Goal: Task Accomplishment & Management: Complete application form

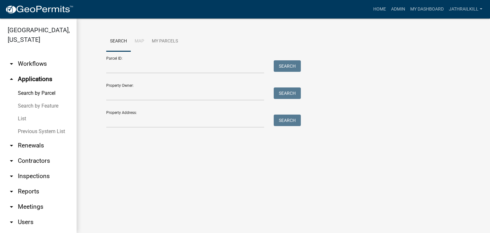
click at [41, 65] on link "arrow_drop_down Workflows" at bounding box center [38, 63] width 77 height 15
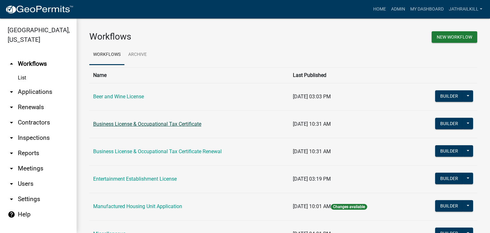
click at [151, 123] on link "Business License & Occupational Tax Certificate" at bounding box center [147, 124] width 108 height 6
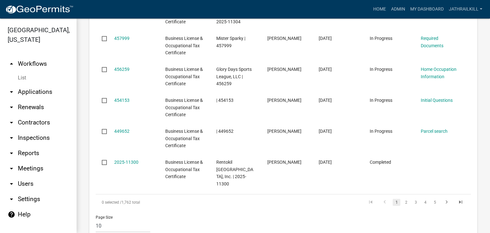
scroll to position [638, 0]
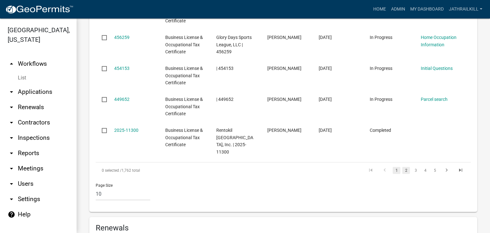
click at [402, 167] on link "2" at bounding box center [406, 170] width 8 height 7
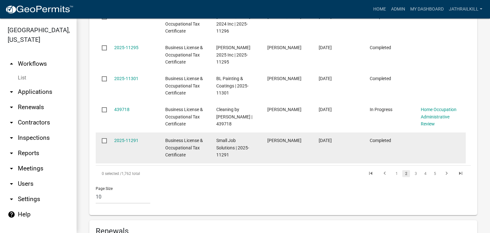
scroll to position [638, 0]
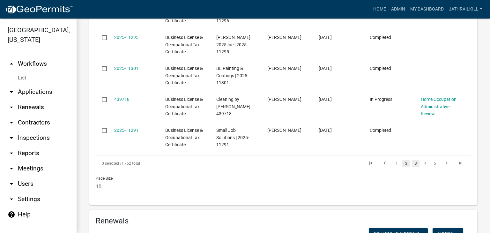
click at [412, 161] on link "3" at bounding box center [416, 163] width 8 height 7
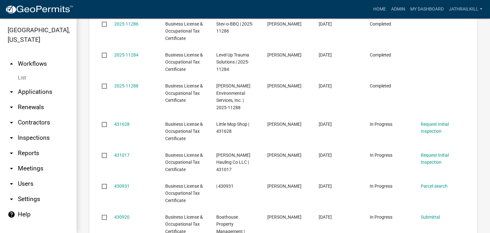
scroll to position [485, 0]
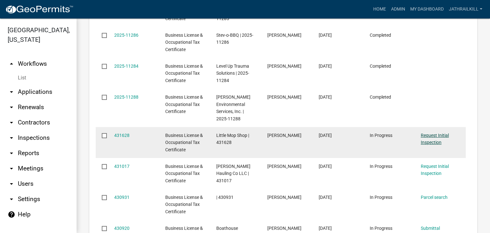
click at [438, 133] on link "Request Initial Inspection" at bounding box center [435, 139] width 28 height 12
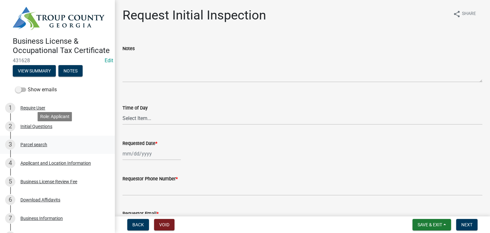
click at [33, 147] on div "3 Parcel search" at bounding box center [54, 144] width 99 height 10
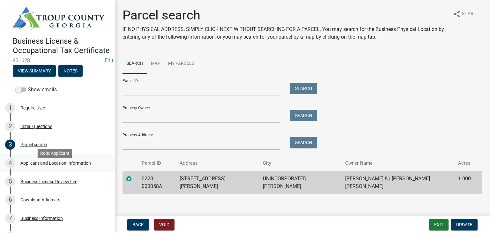
click at [40, 165] on div "Applicant and Location Information" at bounding box center [55, 163] width 70 height 4
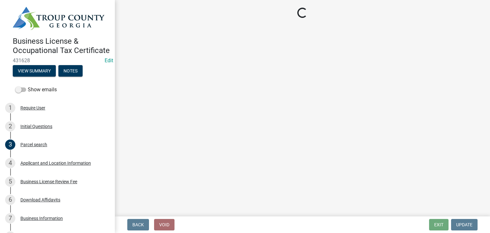
select select "GA"
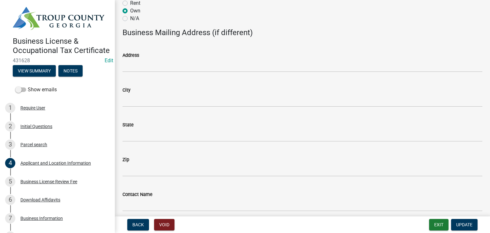
scroll to position [733, 0]
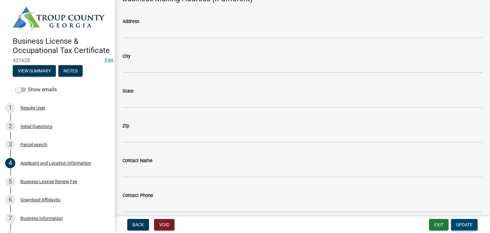
click at [467, 223] on span "Update" at bounding box center [464, 224] width 16 height 5
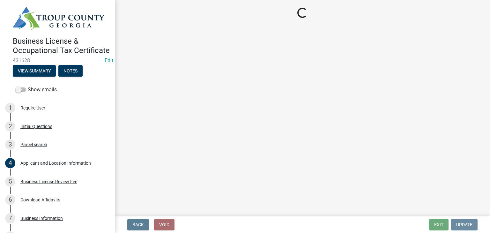
scroll to position [0, 0]
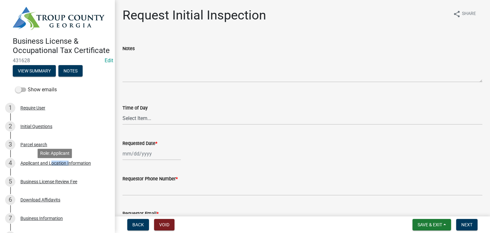
click at [52, 168] on div "4 Applicant and Location Information" at bounding box center [54, 163] width 99 height 10
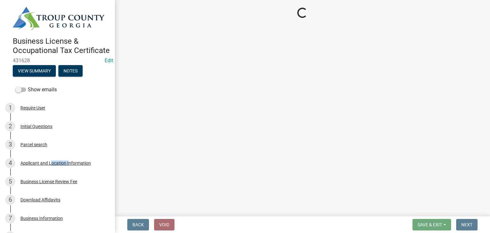
select select "GA"
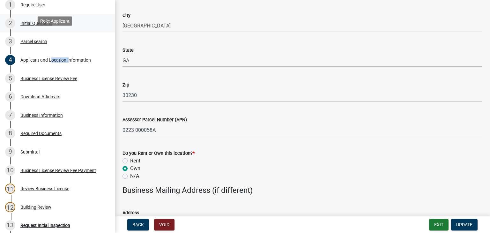
scroll to position [159, 0]
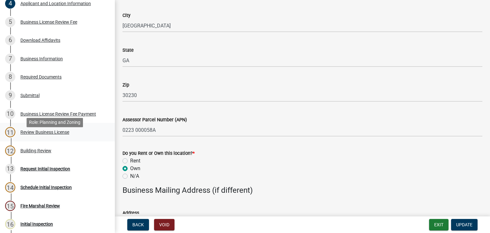
click at [60, 134] on div "Review Business License" at bounding box center [44, 132] width 49 height 4
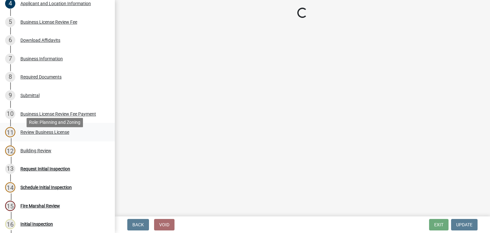
scroll to position [0, 0]
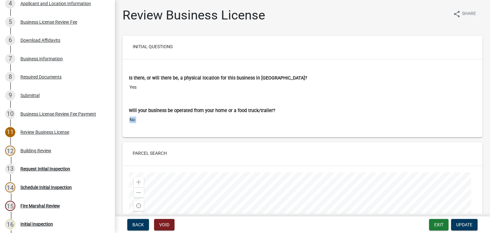
drag, startPoint x: 313, startPoint y: 151, endPoint x: 322, endPoint y: 132, distance: 20.7
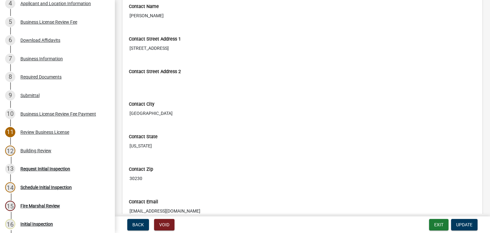
scroll to position [478, 0]
click at [439, 225] on button "Exit" at bounding box center [438, 224] width 19 height 11
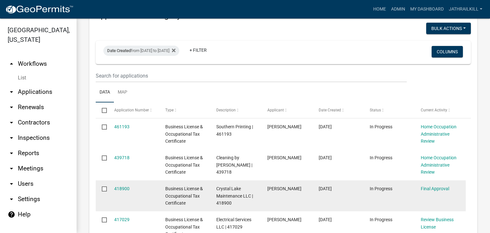
scroll to position [128, 0]
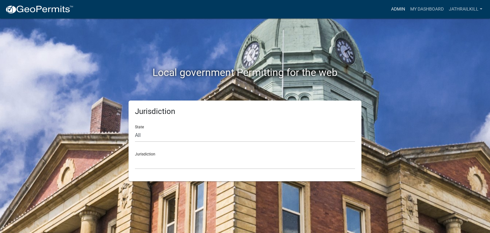
click at [399, 12] on link "Admin" at bounding box center [397, 9] width 19 height 12
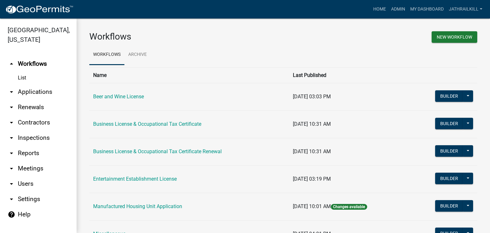
drag, startPoint x: 51, startPoint y: 86, endPoint x: 73, endPoint y: 97, distance: 24.5
click at [52, 86] on link "arrow_drop_down Applications" at bounding box center [38, 91] width 77 height 15
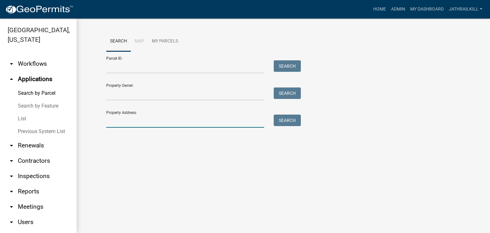
click at [133, 125] on input "Property Address:" at bounding box center [185, 120] width 158 height 13
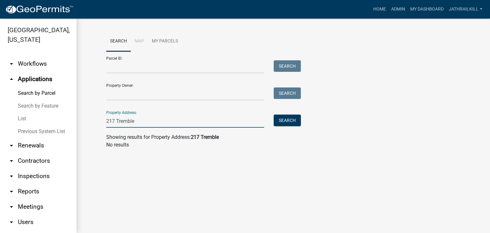
click at [209, 129] on wm-search-parcel-data-activity-input "Search Map My Parcels Parcel ID: Search Property Owner: Search Property Address…" at bounding box center [283, 89] width 354 height 117
click at [200, 123] on input "217 Tremble" at bounding box center [185, 120] width 158 height 13
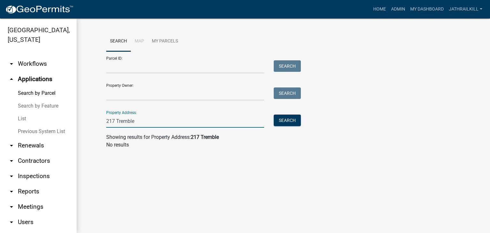
click at [220, 123] on input "217 Tremble" at bounding box center [185, 120] width 158 height 13
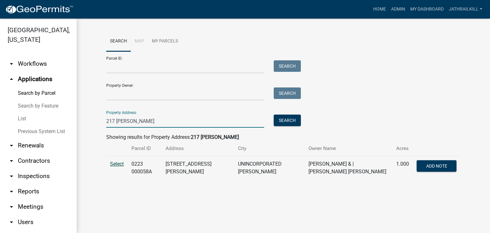
type input "217 [PERSON_NAME]"
click at [116, 165] on td "Select" at bounding box center [116, 167] width 21 height 23
drag, startPoint x: 117, startPoint y: 165, endPoint x: 157, endPoint y: 165, distance: 39.5
click at [117, 164] on span "Select" at bounding box center [117, 164] width 14 height 6
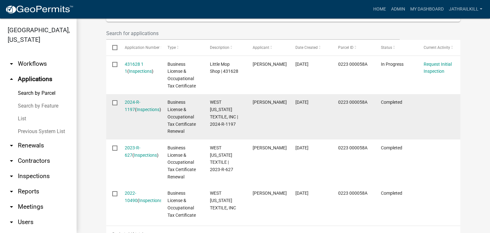
scroll to position [205, 0]
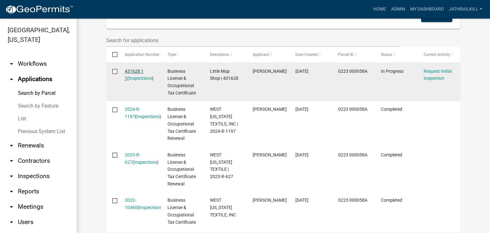
click at [142, 69] on link "431628 1 1" at bounding box center [134, 75] width 19 height 12
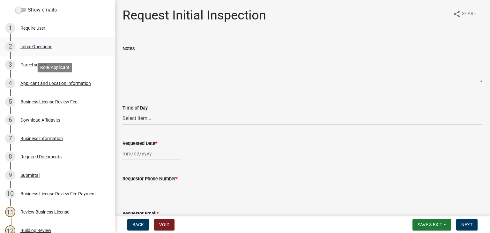
scroll to position [52, 0]
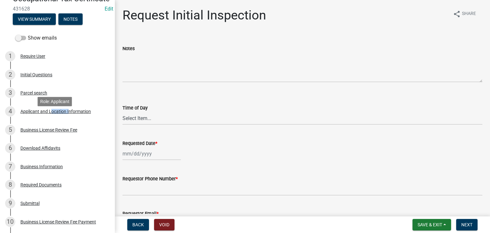
click at [52, 116] on div "4 Applicant and Location Information" at bounding box center [54, 111] width 99 height 10
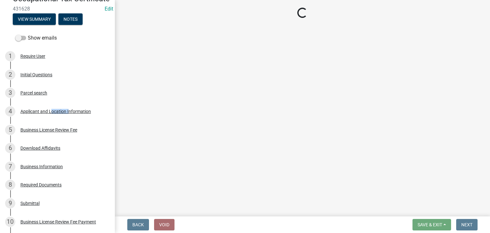
select select "GA"
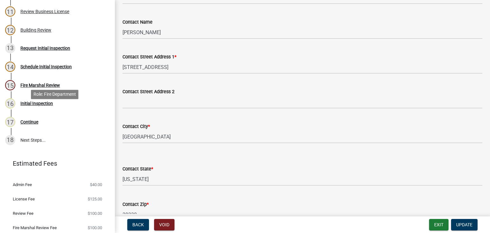
scroll to position [307, 0]
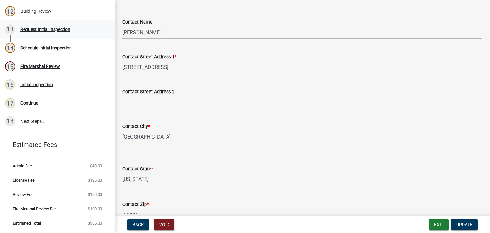
click at [55, 31] on div "Request Initial Inspection" at bounding box center [45, 29] width 50 height 4
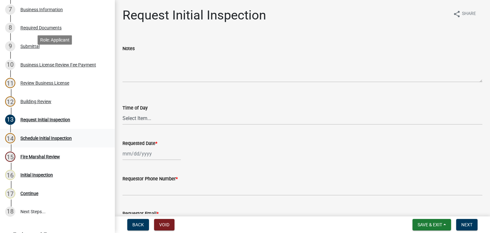
scroll to position [211, 0]
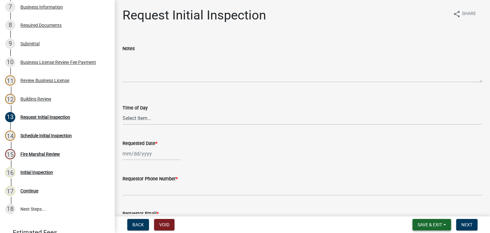
click at [418, 226] on span "Save & Exit" at bounding box center [429, 224] width 25 height 5
click at [415, 215] on button "Save & Exit" at bounding box center [425, 207] width 51 height 15
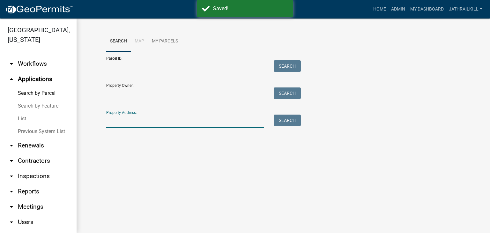
click at [175, 124] on input "Property Address:" at bounding box center [185, 120] width 158 height 13
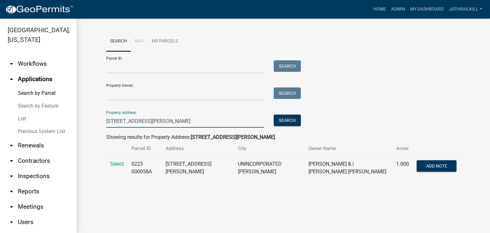
type input "[STREET_ADDRESS][PERSON_NAME]"
